Goal: Download file/media

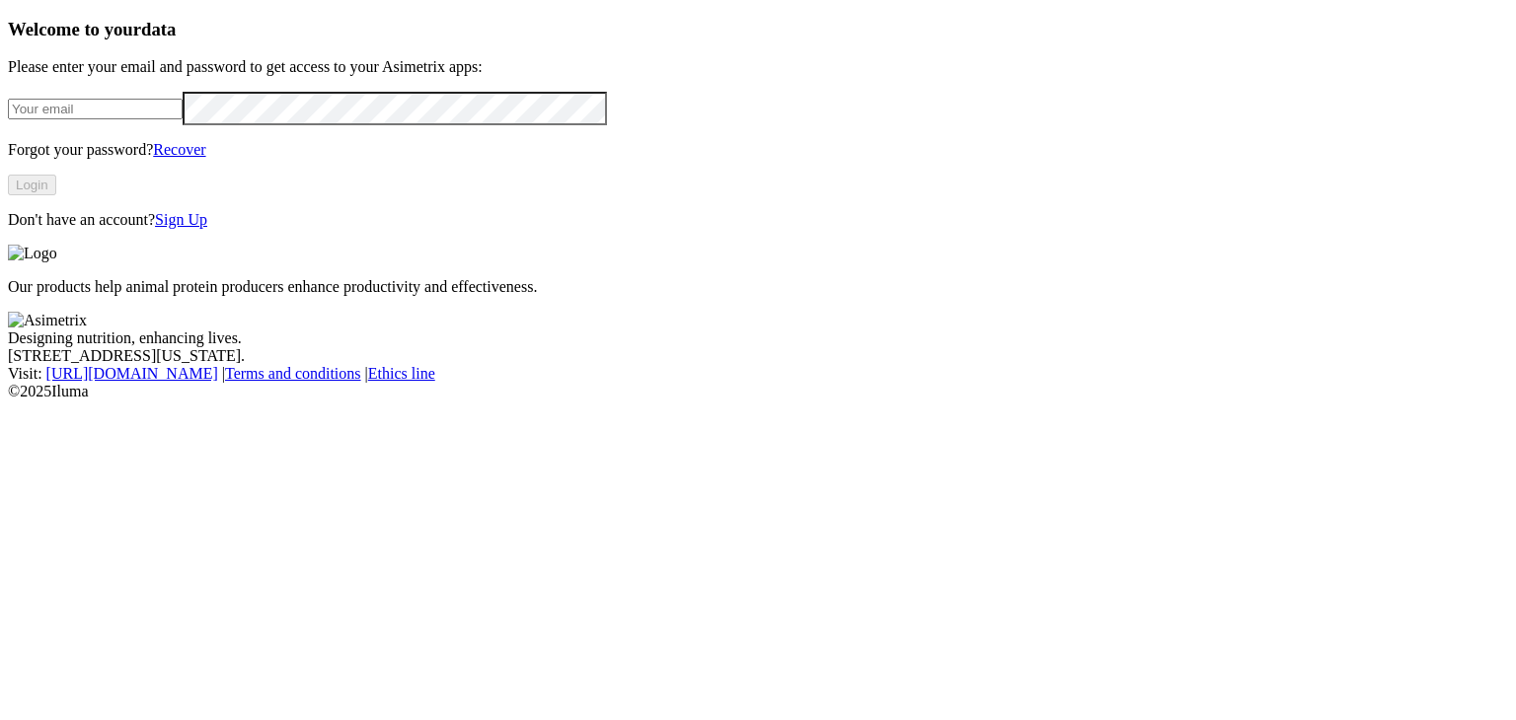
type input "[PERSON_NAME][EMAIL_ADDRESS][PERSON_NAME][DOMAIN_NAME]"
click at [56, 195] on button "Login" at bounding box center [32, 185] width 48 height 21
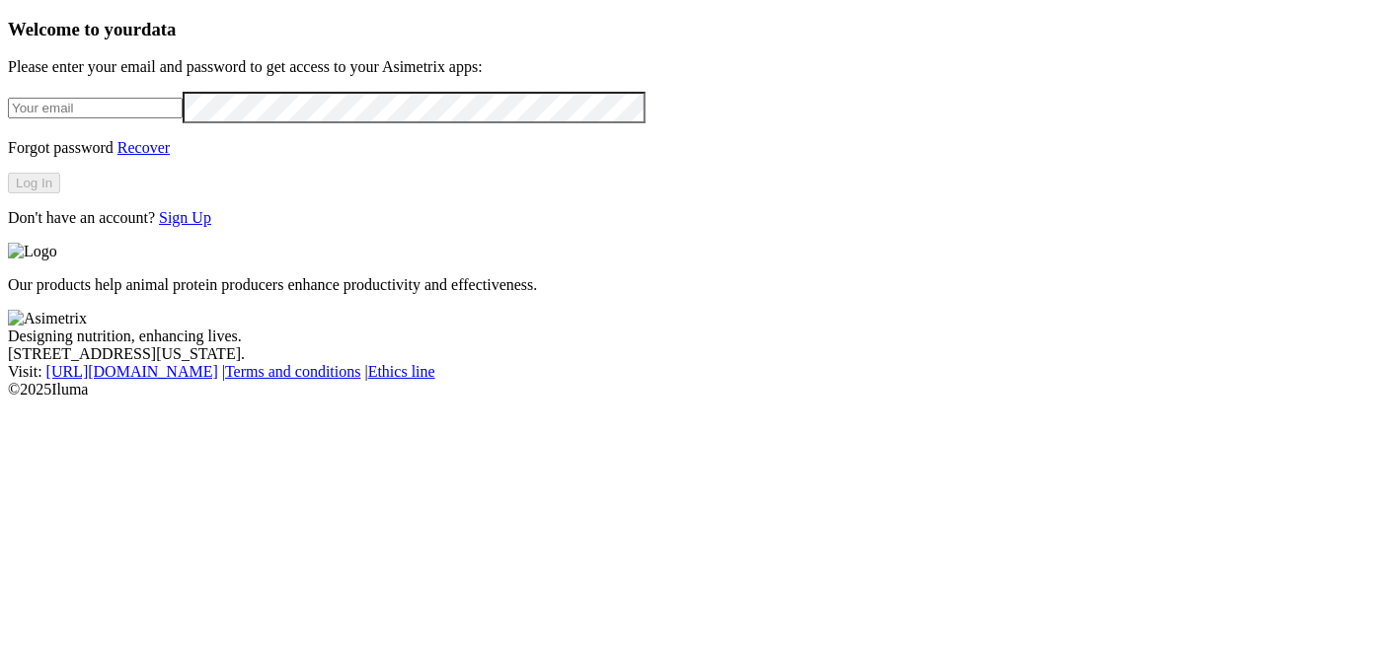
type input "[PERSON_NAME][EMAIL_ADDRESS][PERSON_NAME][DOMAIN_NAME]"
click at [60, 193] on button "Log In" at bounding box center [34, 183] width 52 height 21
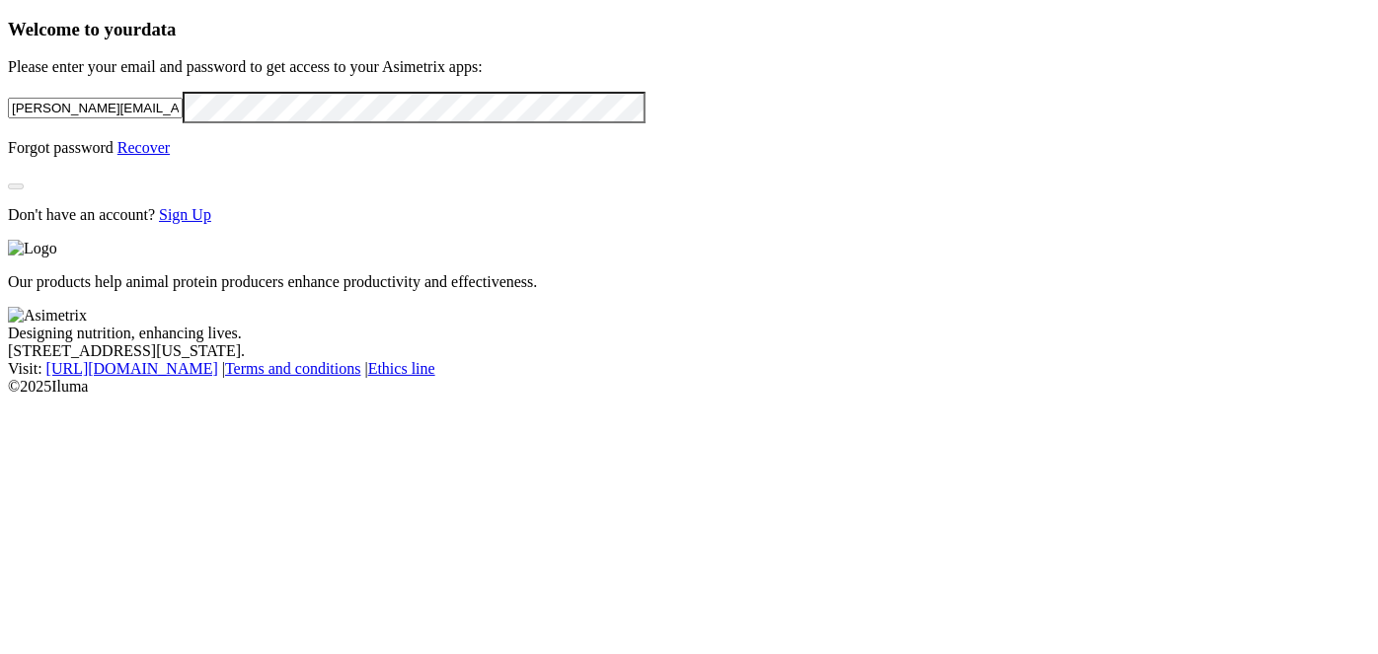
drag, startPoint x: 1282, startPoint y: 3, endPoint x: 487, endPoint y: 282, distance: 843.1
click at [487, 224] on div "Welcome to your data Please enter your email and password to get access to your…" at bounding box center [689, 121] width 1362 height 205
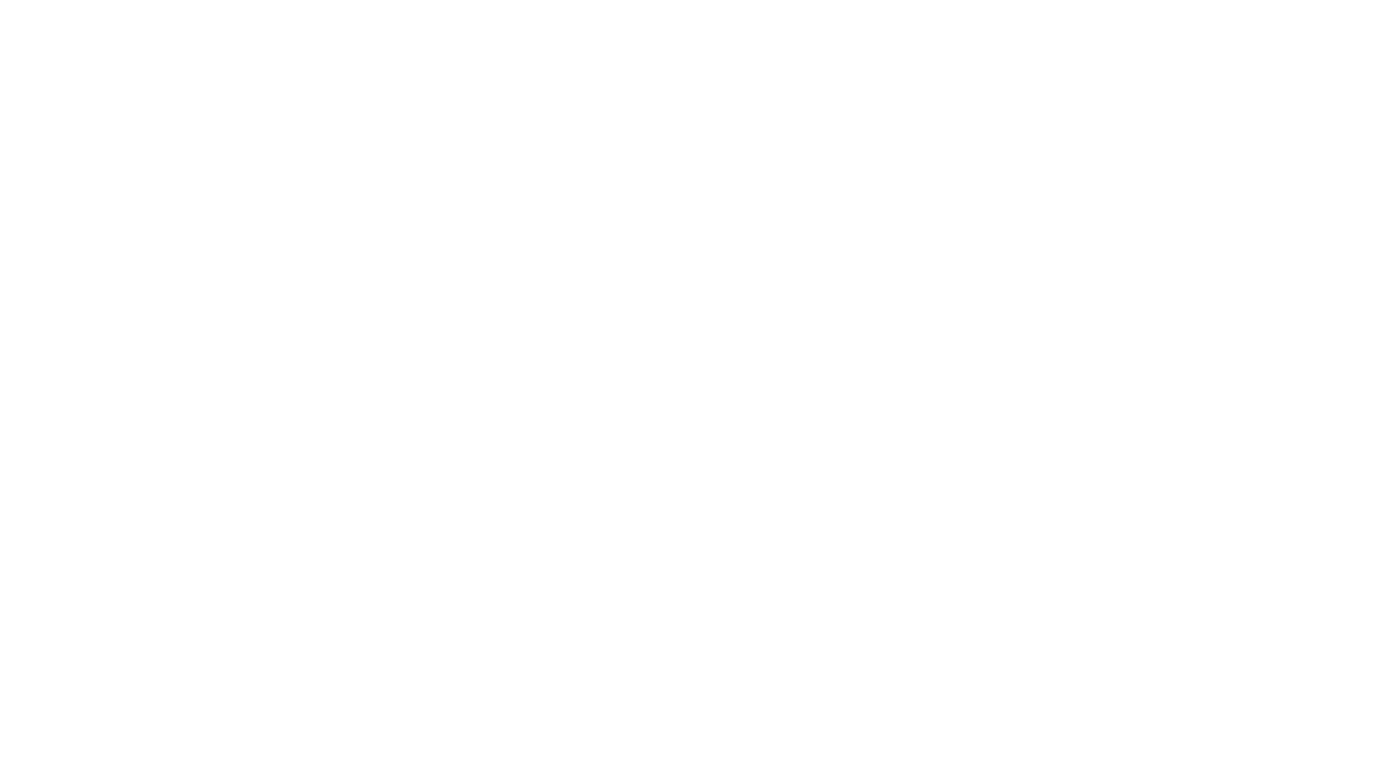
drag, startPoint x: 526, startPoint y: 290, endPoint x: 221, endPoint y: 293, distance: 305.0
